Goal: Task Accomplishment & Management: Manage account settings

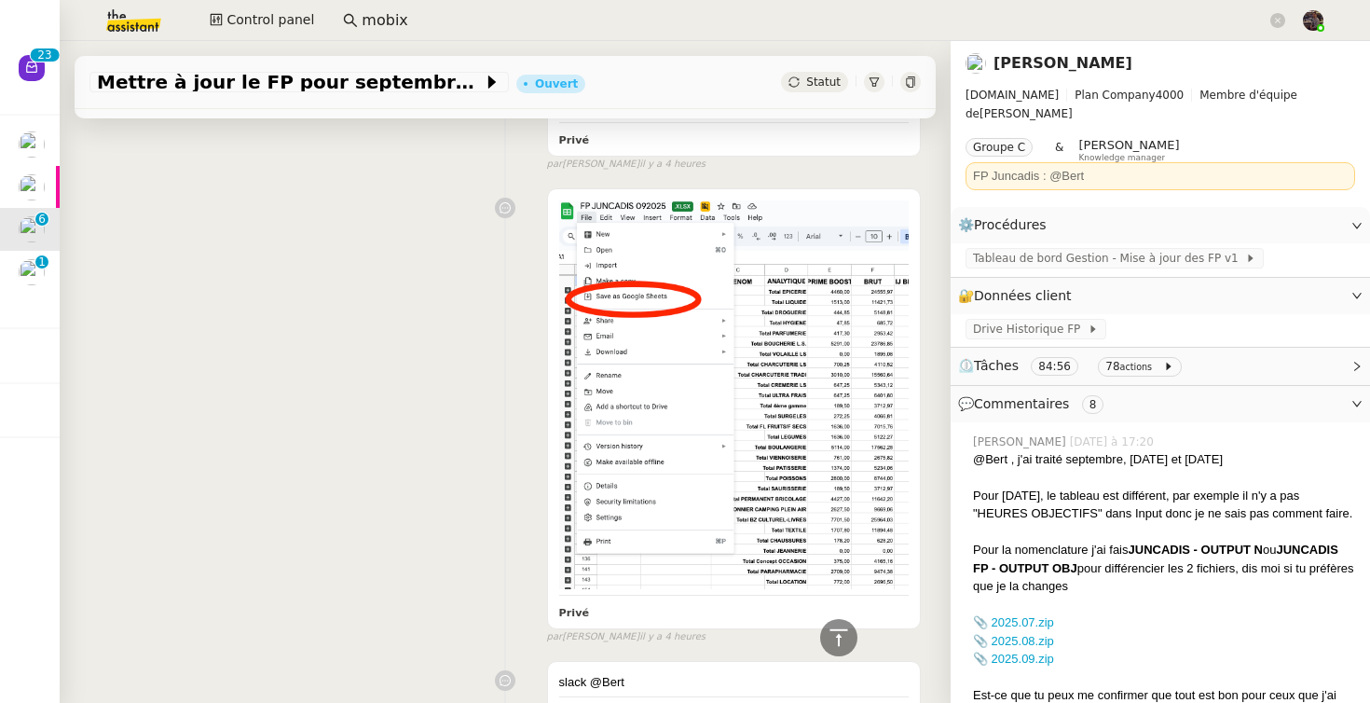
scroll to position [1331, 0]
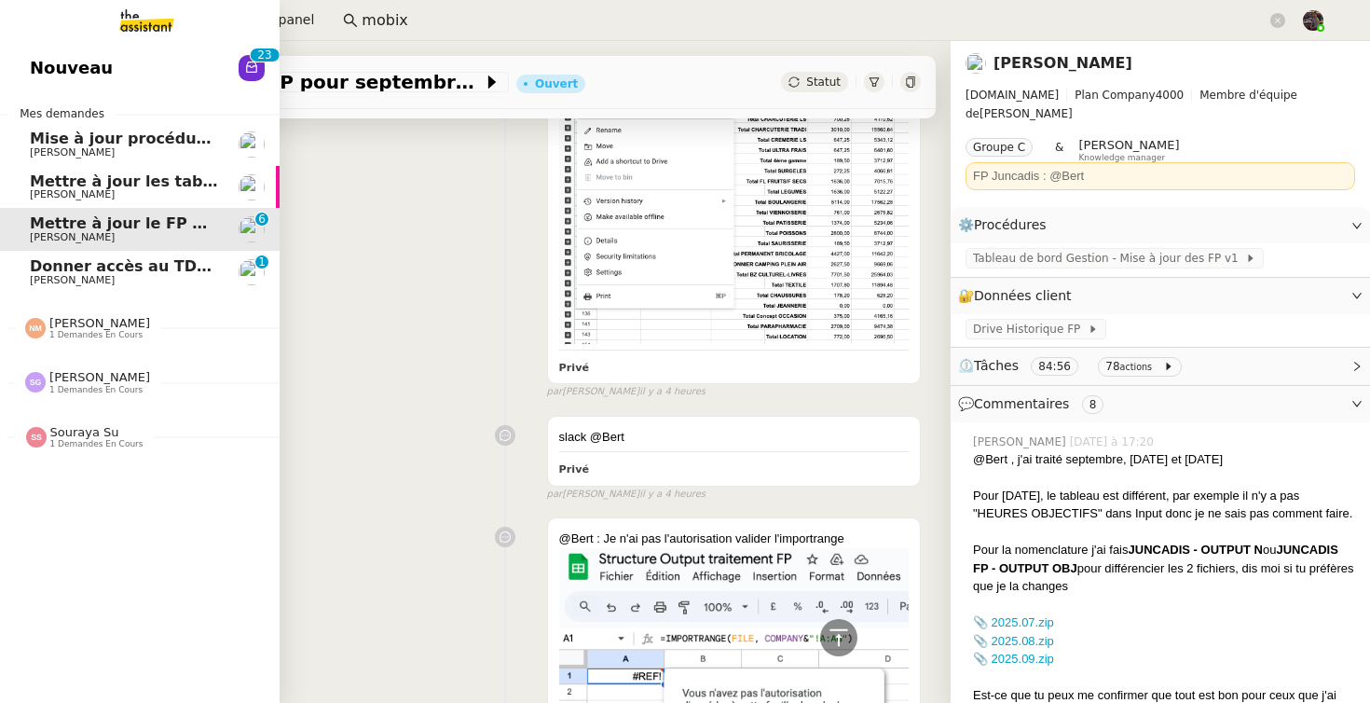
click at [61, 277] on span "[PERSON_NAME]" at bounding box center [72, 280] width 85 height 12
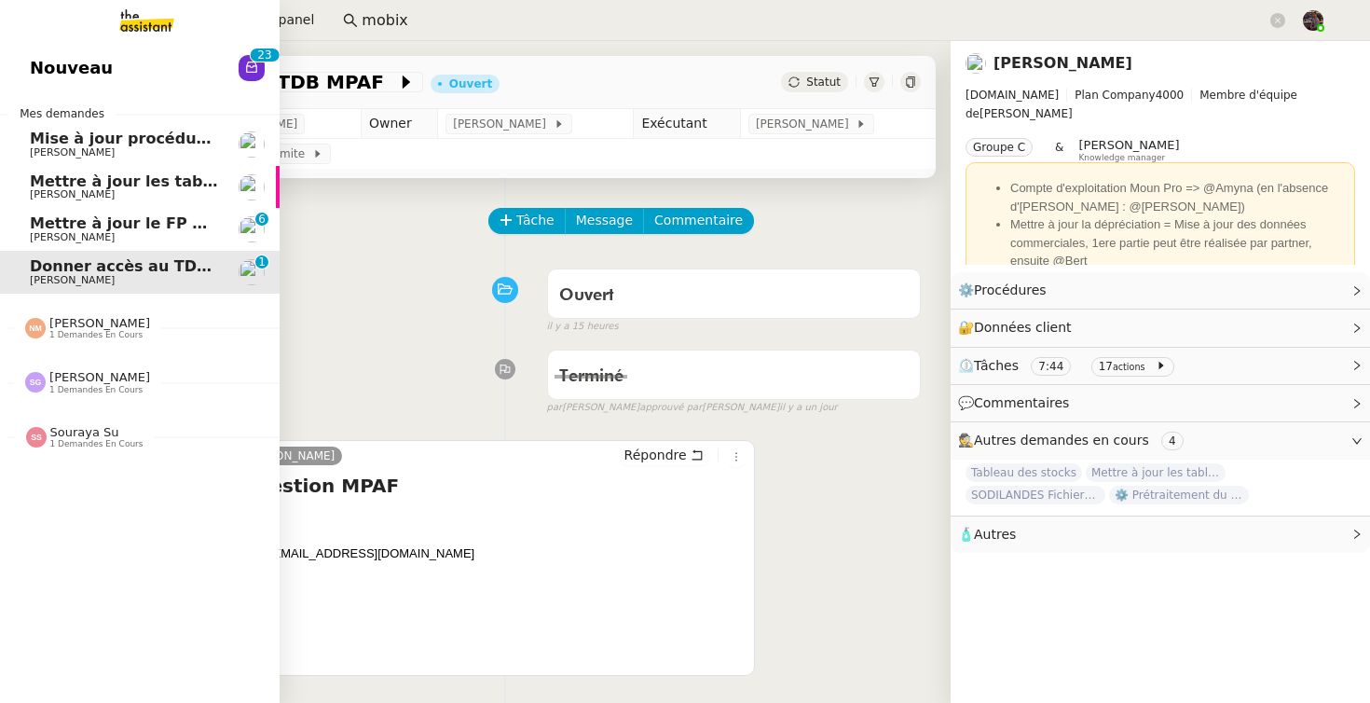
click at [22, 210] on link "Mettre à jour le FP pour [DATE] [PERSON_NAME] 0 1 2 3 4 5 6 7 8 9" at bounding box center [140, 229] width 280 height 43
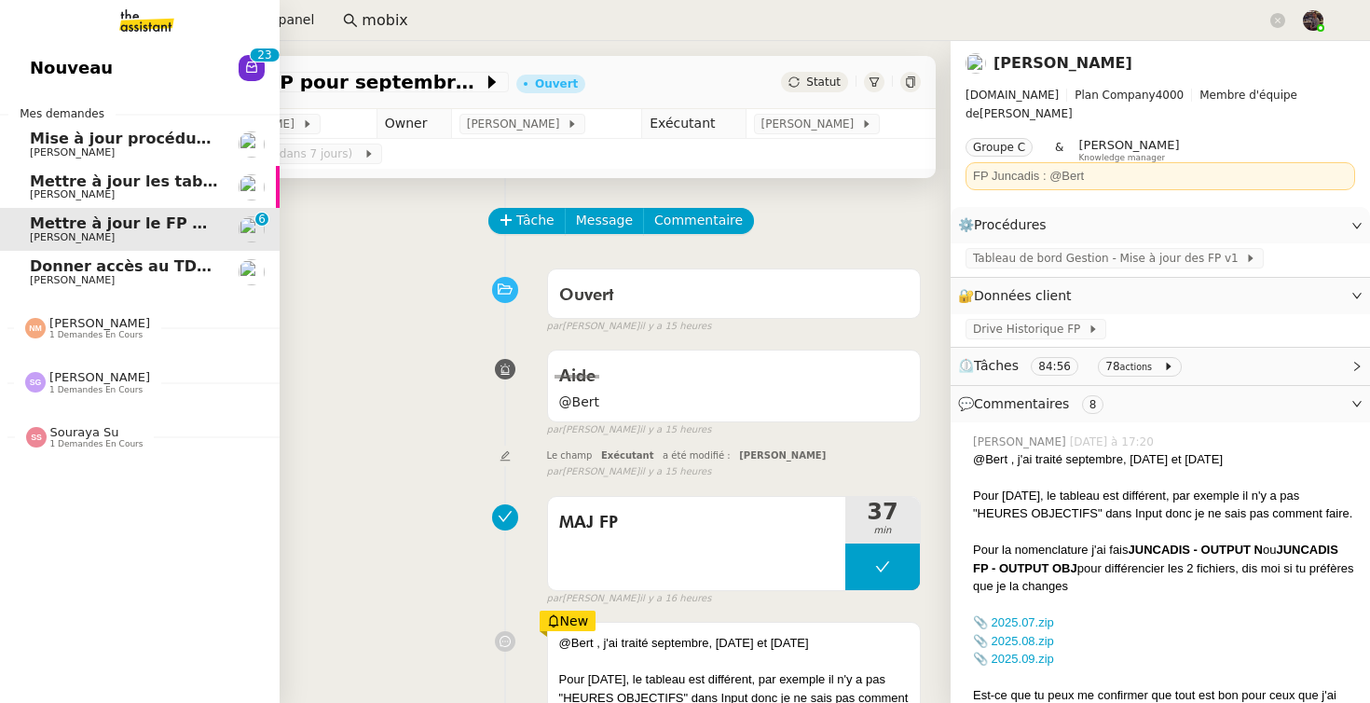
click at [55, 45] on div "Nouveau 0 1 2 3 4 5 6 7 8 9 0 1 2 3 4 5 6 7 8 9 Mes demandes Mise à jour procéd…" at bounding box center [140, 372] width 280 height 662
click at [73, 85] on link "Nouveau 0 1 2 3 4 5 6 7 8 9 0 1 2 3 4 5 6 7 8 9" at bounding box center [140, 68] width 280 height 43
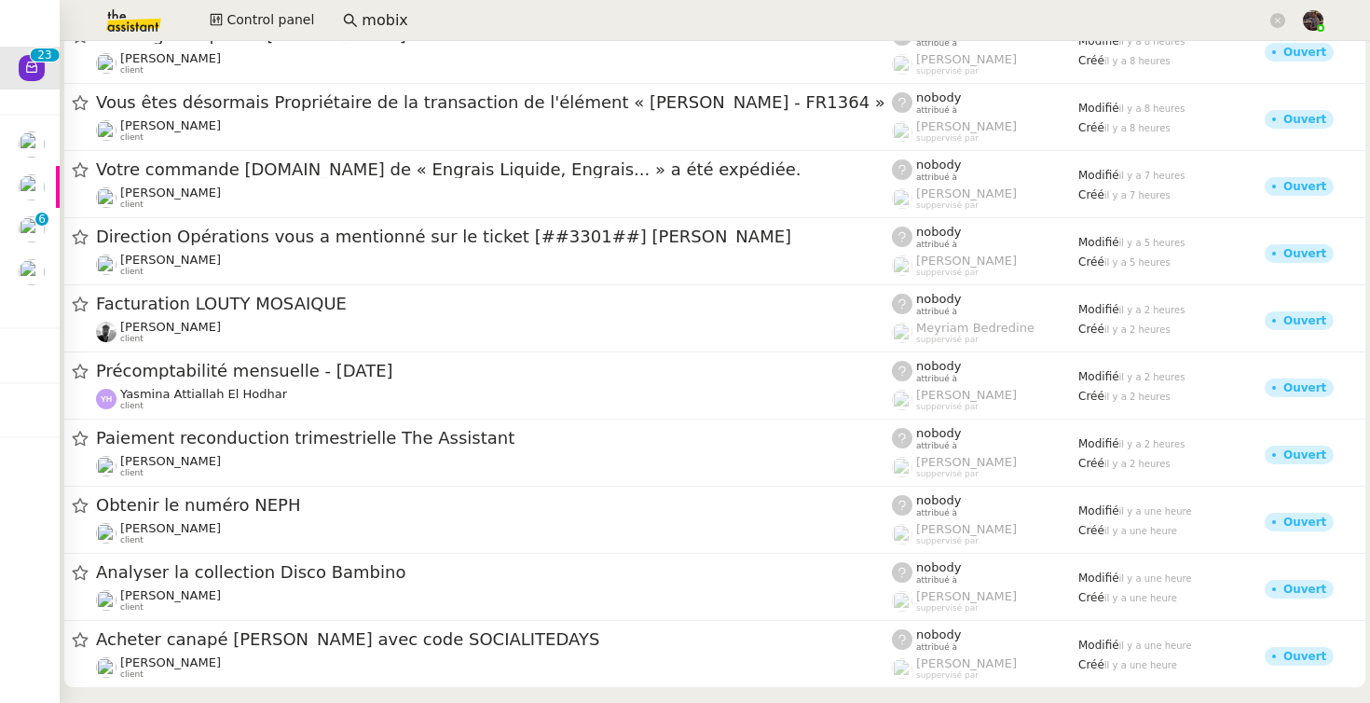
scroll to position [967, 0]
